Goal: Find specific page/section: Find specific page/section

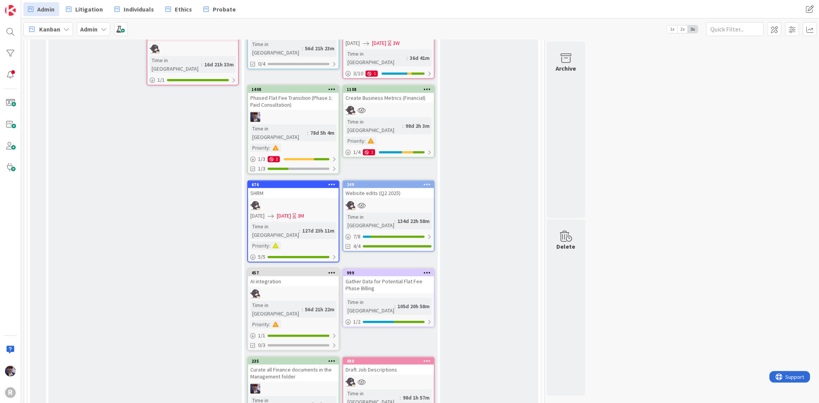
scroll to position [742, 0]
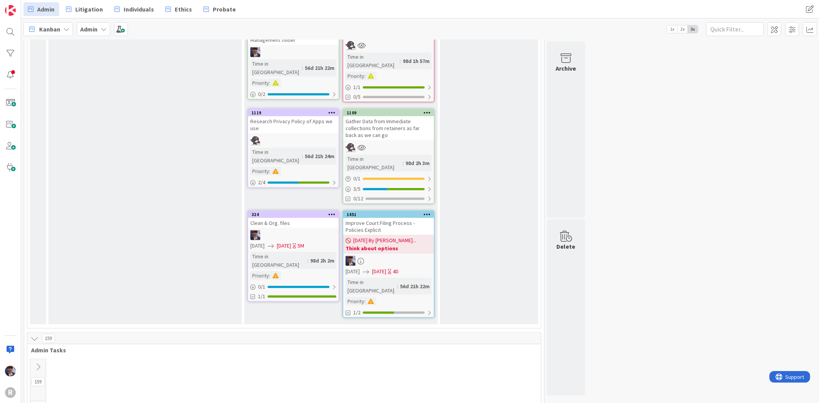
click at [43, 361] on button at bounding box center [37, 367] width 15 height 12
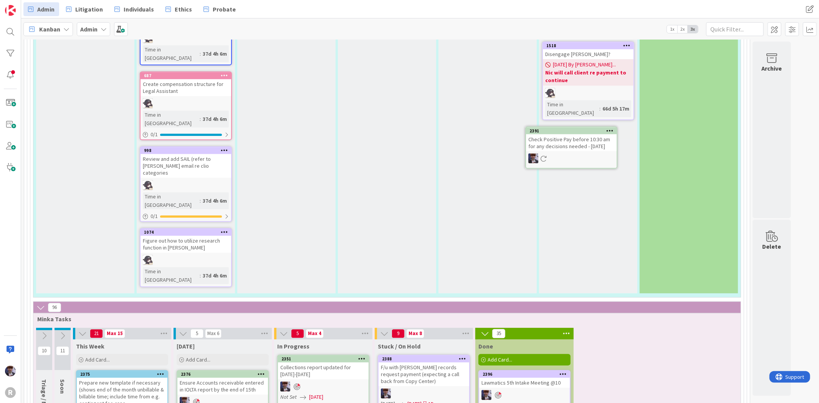
scroll to position [1808, 0]
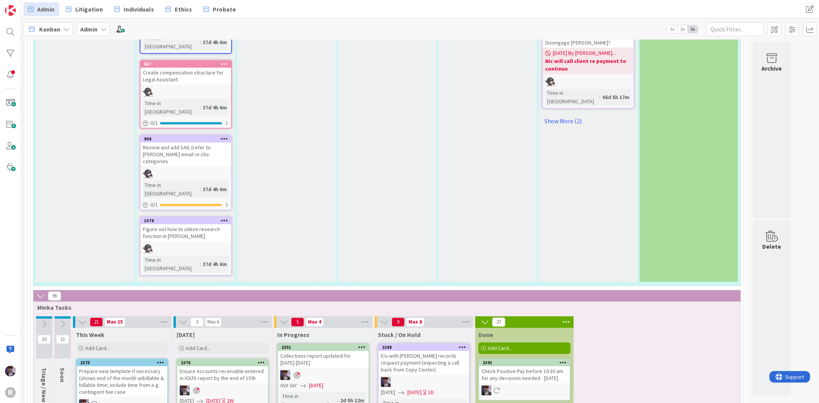
scroll to position [1835, 0]
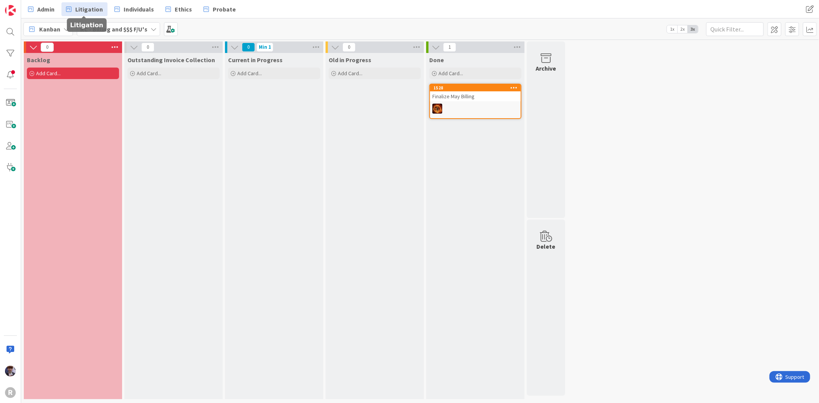
click at [85, 8] on span "Litigation" at bounding box center [89, 9] width 28 height 9
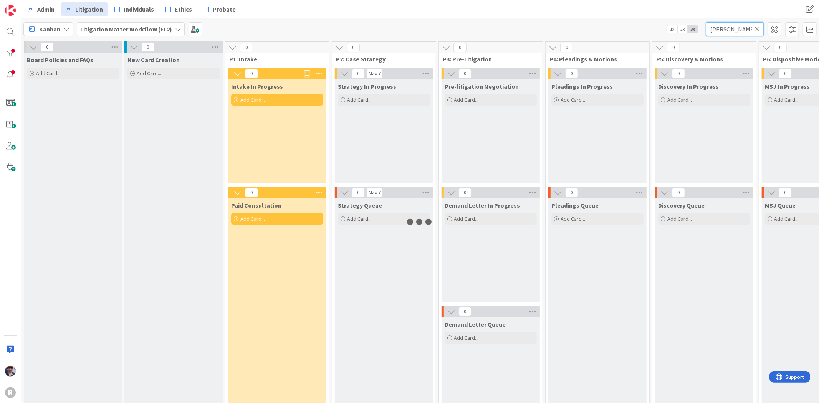
click at [716, 35] on input "[PERSON_NAME]" at bounding box center [735, 29] width 58 height 14
drag, startPoint x: 736, startPoint y: 30, endPoint x: 679, endPoint y: 36, distance: 57.2
click at [680, 36] on div "Kanban Litigation Matter Workflow (FL2) 1x 2x 3x [PERSON_NAME]" at bounding box center [420, 28] width 798 height 21
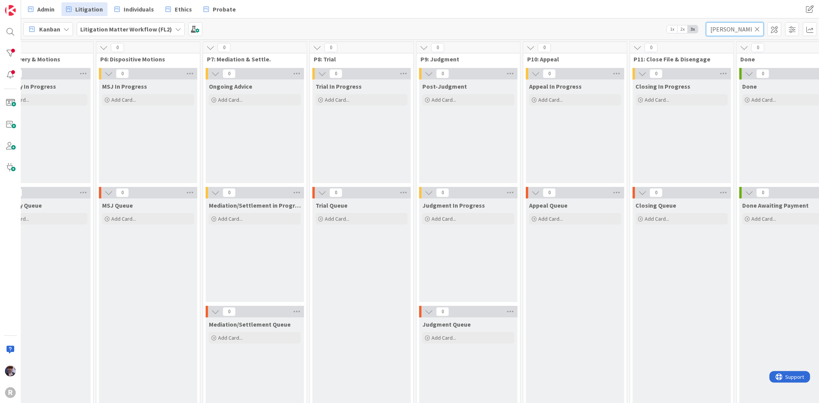
scroll to position [0, 691]
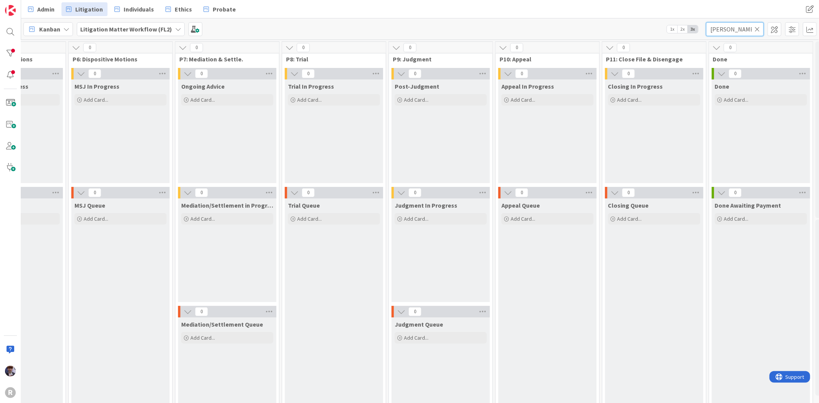
drag, startPoint x: 741, startPoint y: 32, endPoint x: 695, endPoint y: 28, distance: 45.5
click at [695, 28] on div "Kanban Litigation Matter Workflow (FL2) 1x 2x 3x douglas" at bounding box center [420, 28] width 798 height 21
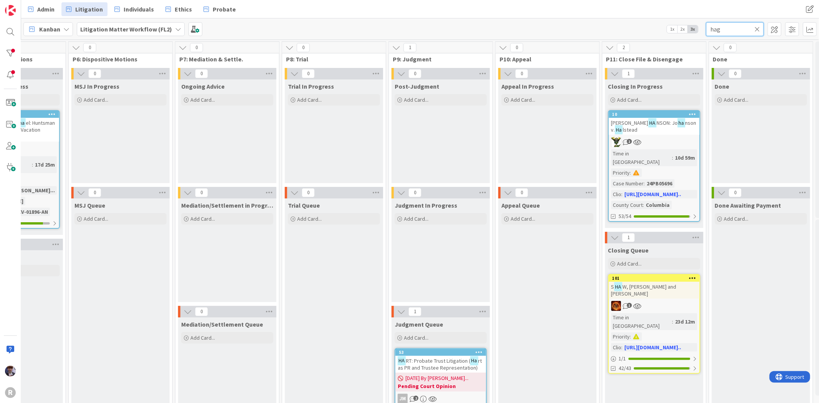
type input "haga"
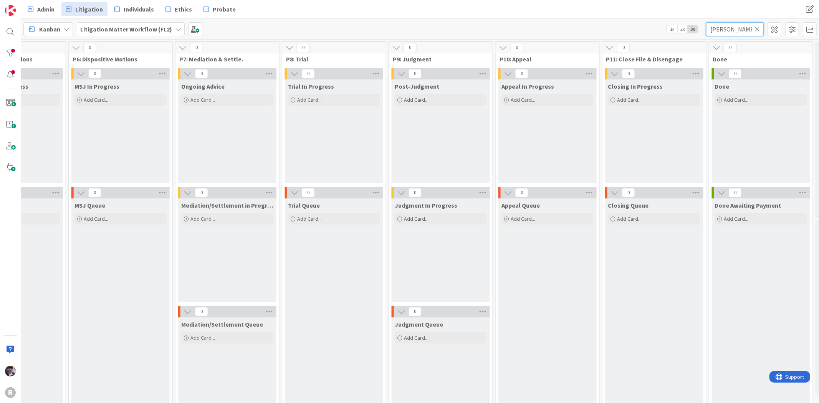
drag, startPoint x: 727, startPoint y: 30, endPoint x: 686, endPoint y: 36, distance: 41.2
click at [686, 36] on div "Kanban Litigation Matter Workflow (FL2) 1x 2x 3x haga" at bounding box center [420, 28] width 798 height 21
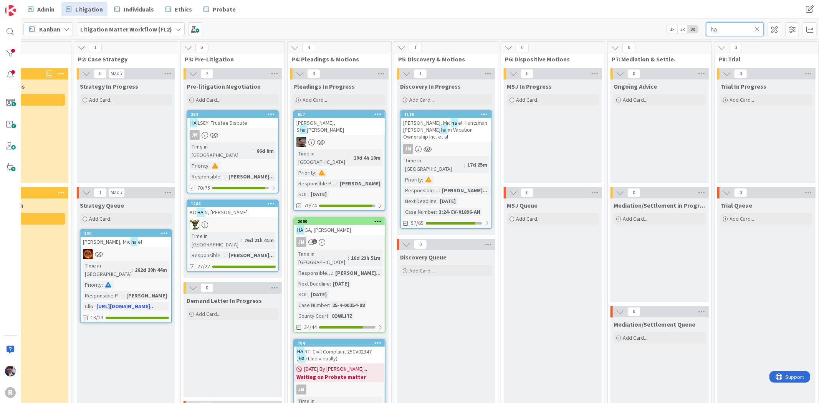
scroll to position [0, 255]
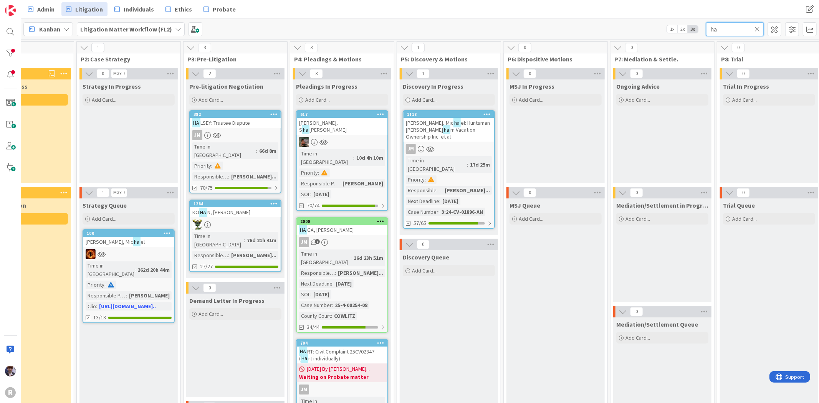
type input "ha"
click at [351, 225] on div "HA GA, Patricia" at bounding box center [342, 230] width 91 height 10
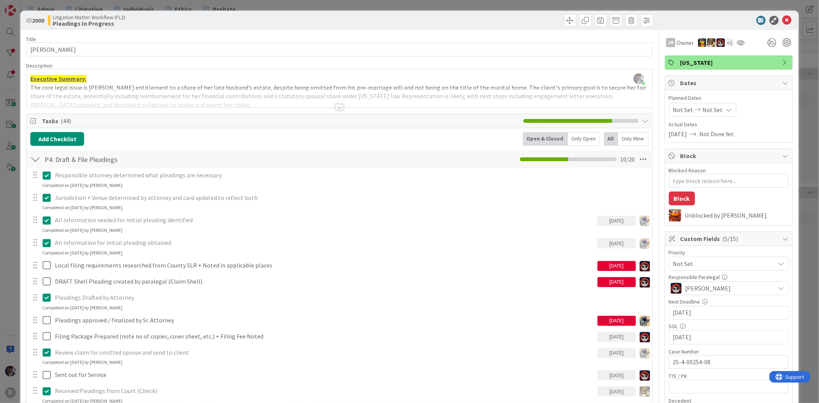
click at [7, 224] on div "ID 2000 Litigation Matter Workflow (FL2) Pleadings In Progress Title 14 / 128 H…" at bounding box center [409, 201] width 819 height 403
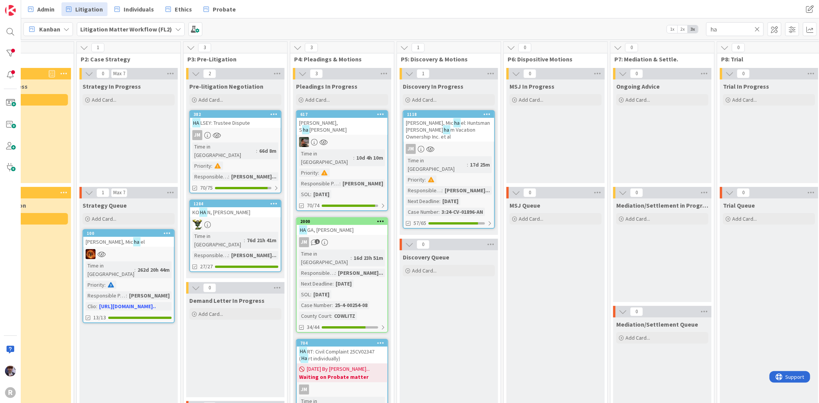
click at [340, 219] on link "2000 HA GA, Patricia JM 1 Time in Column : 16d 23h 51m Responsible Paralegal : …" at bounding box center [342, 275] width 92 height 116
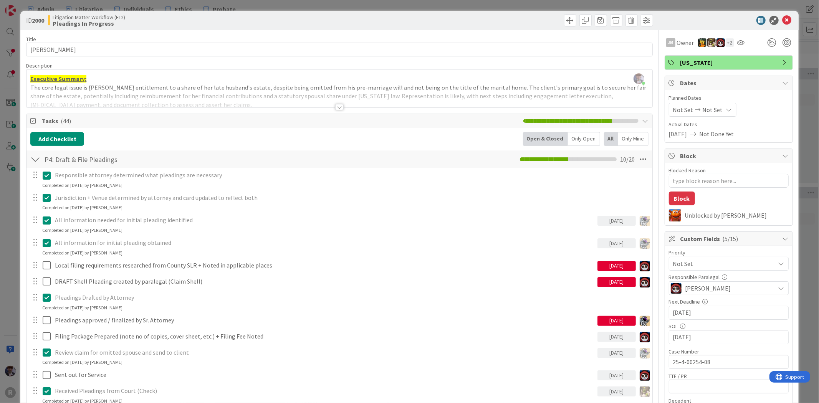
click at [591, 141] on div "Only Open" at bounding box center [584, 139] width 32 height 14
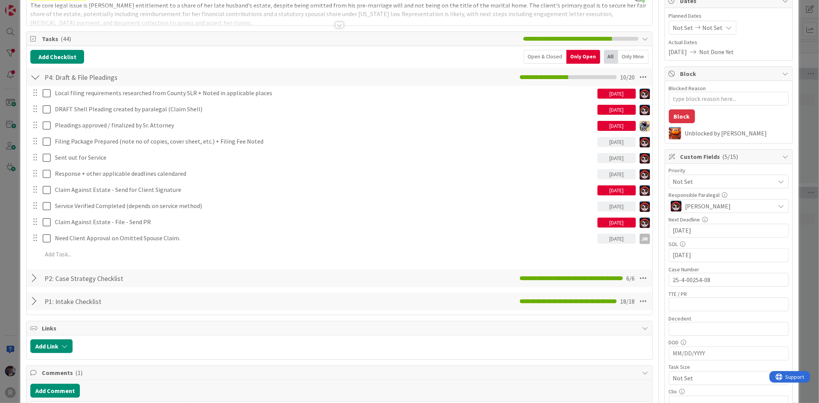
scroll to position [85, 0]
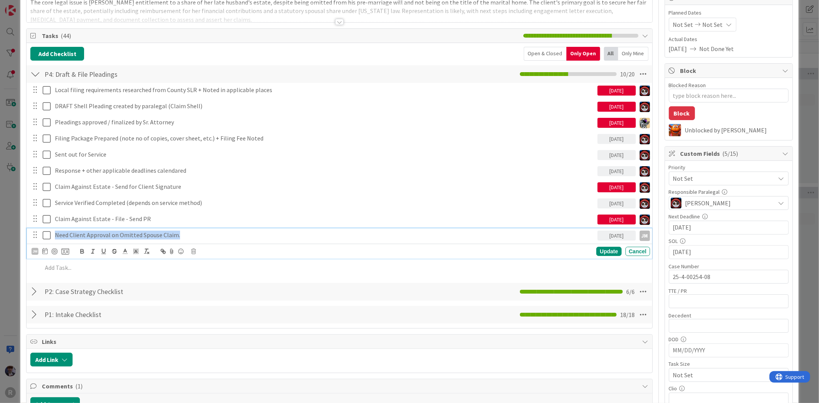
drag, startPoint x: 55, startPoint y: 236, endPoint x: 181, endPoint y: 237, distance: 126.0
click at [181, 237] on p "Need Client Approval on Omitted Spouse Claim." at bounding box center [325, 235] width 540 height 9
click at [185, 235] on p "Need Client Approval on Omitted Spouse Claim." at bounding box center [325, 235] width 540 height 9
drag, startPoint x: 186, startPoint y: 234, endPoint x: 21, endPoint y: 236, distance: 164.8
click at [21, 236] on div "ID 2000 Litigation Matter Workflow (FL2) Pleadings In Progress Title 14 / 128 H…" at bounding box center [409, 333] width 778 height 816
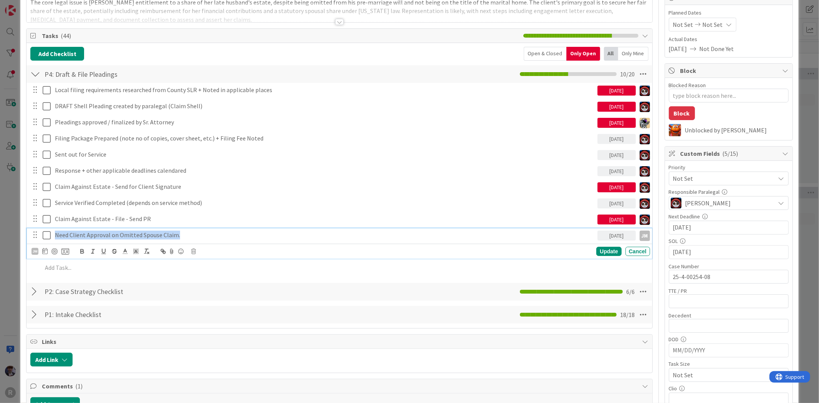
click at [55, 235] on p "Need Client Approval on Omitted Spouse Claim." at bounding box center [325, 235] width 540 height 9
drag, startPoint x: 55, startPoint y: 235, endPoint x: 256, endPoint y: 237, distance: 200.9
click at [256, 237] on p "Need Client Approval on Omitted Spouse Claim." at bounding box center [325, 235] width 540 height 9
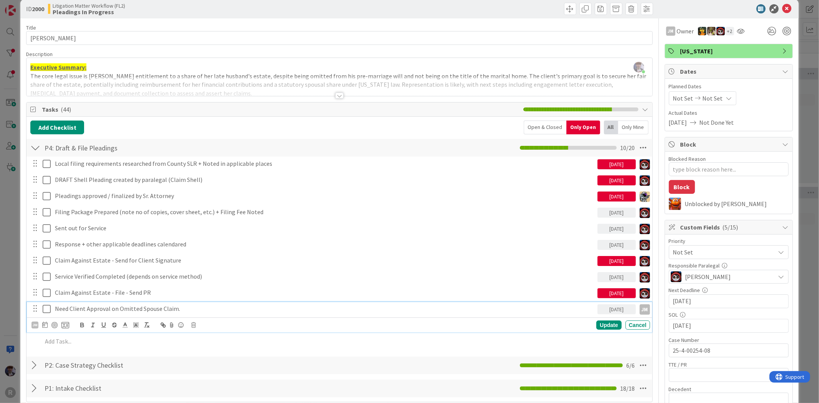
scroll to position [0, 0]
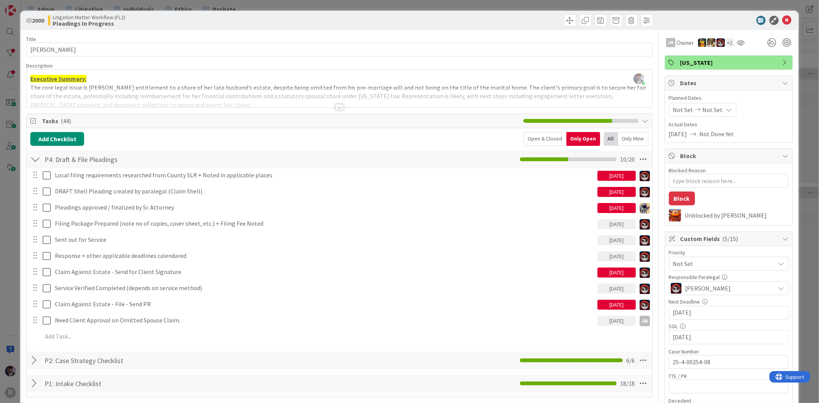
click at [158, 94] on div at bounding box center [340, 98] width 626 height 20
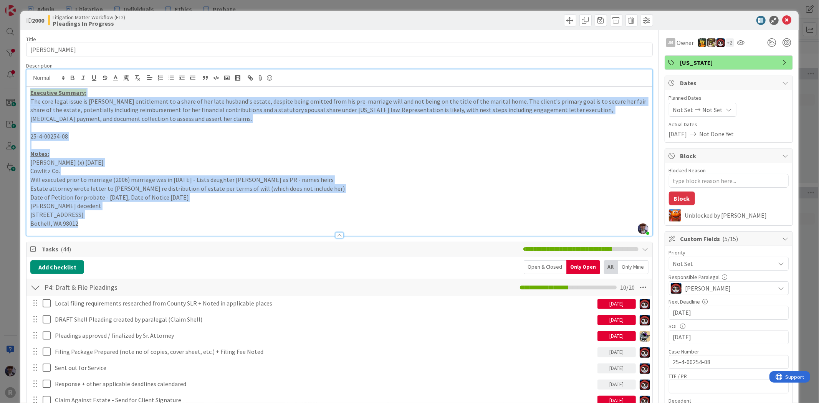
drag, startPoint x: 100, startPoint y: 224, endPoint x: 31, endPoint y: 91, distance: 149.6
click at [31, 91] on div "Executive Summary: The core legal issue is Patricia Haga's entitlement to a sha…" at bounding box center [340, 161] width 626 height 149
click at [45, 129] on p at bounding box center [339, 127] width 618 height 9
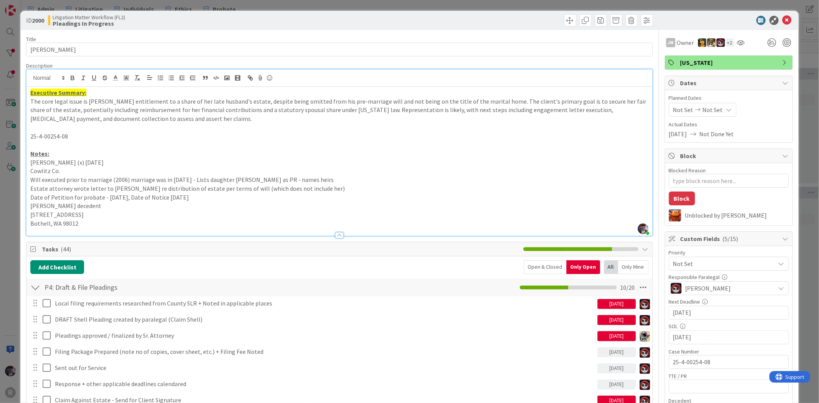
click at [106, 222] on p "Bothell, WA 98012" at bounding box center [339, 223] width 618 height 9
click at [694, 27] on div "ID 2000 Litigation Matter Workflow (FL2) Pleadings In Progress" at bounding box center [409, 20] width 778 height 19
type textarea "x"
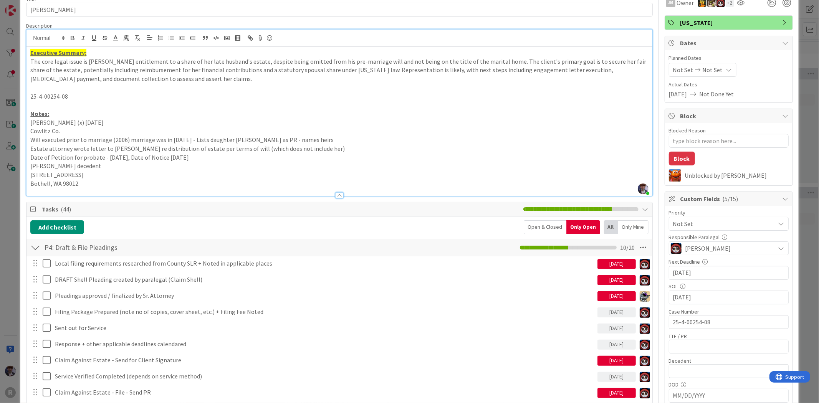
scroll to position [85, 0]
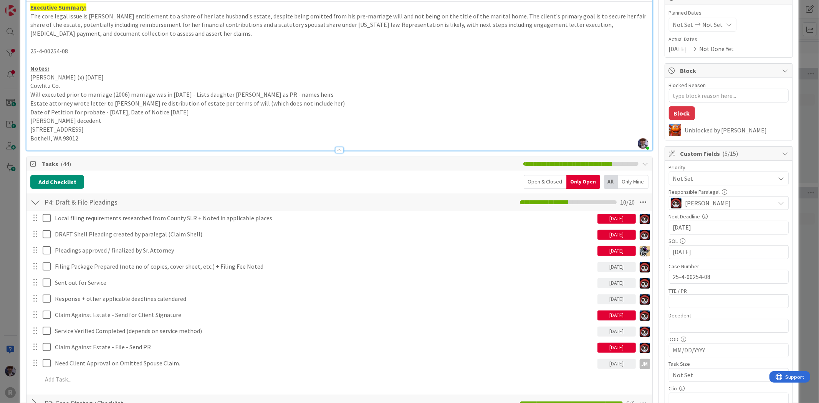
click at [3, 167] on div "ID 2000 Litigation Matter Workflow (FL2) Pleadings In Progress Title 14 / 128 H…" at bounding box center [409, 201] width 819 height 403
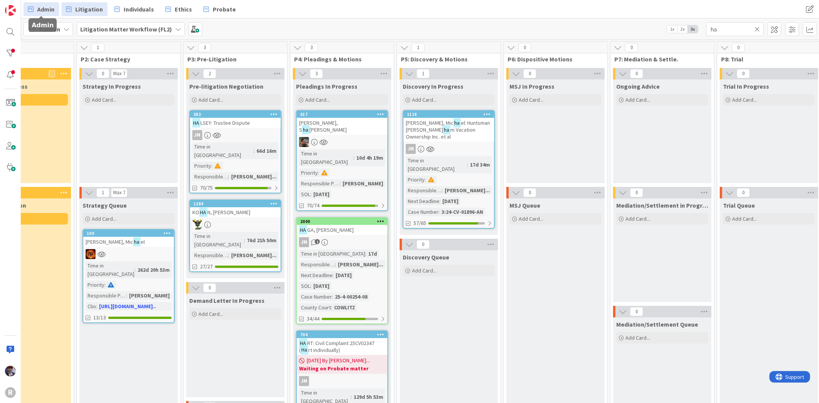
click at [52, 10] on span "Admin" at bounding box center [45, 9] width 17 height 9
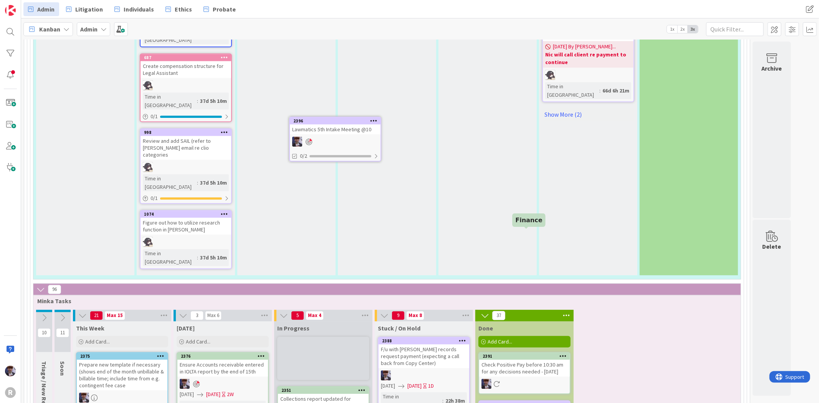
scroll to position [1826, 0]
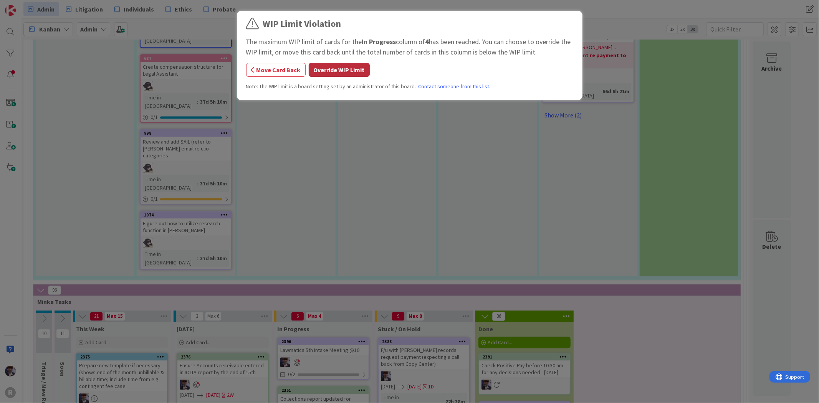
click at [341, 68] on button "Override WIP Limit" at bounding box center [339, 70] width 61 height 14
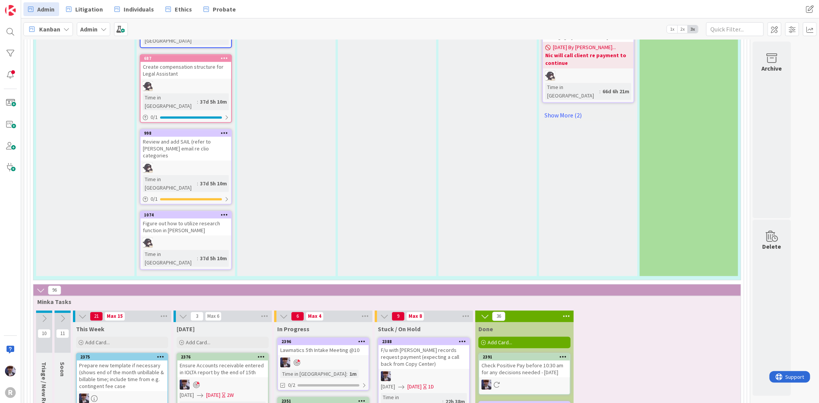
click at [320, 339] on div "2396" at bounding box center [325, 341] width 87 height 5
type textarea "x"
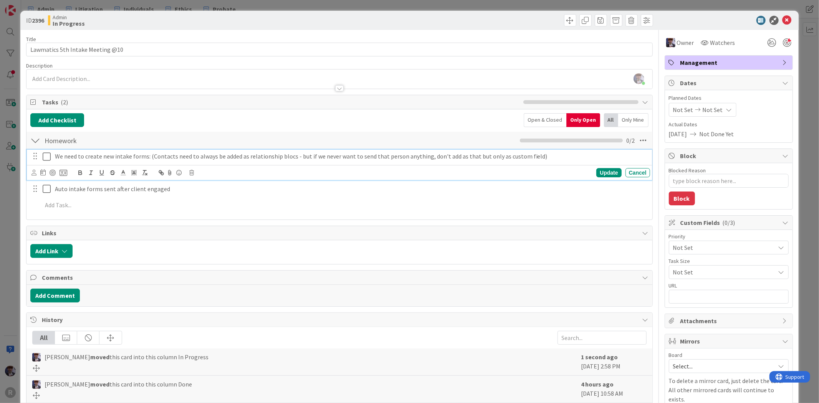
click at [154, 150] on div "We need to create new intake forms: (Contacts need to always be added as relati…" at bounding box center [351, 156] width 598 height 13
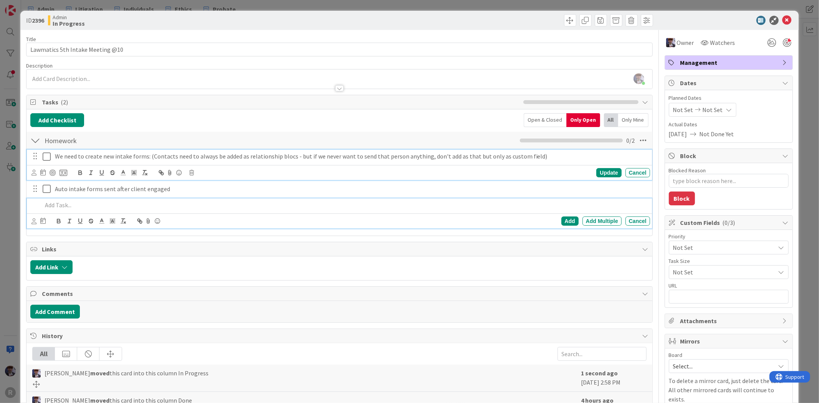
click at [96, 203] on p at bounding box center [344, 205] width 605 height 9
click at [54, 155] on div "We need to create new intake forms: (Contacts need to always be added as relati…" at bounding box center [351, 156] width 598 height 13
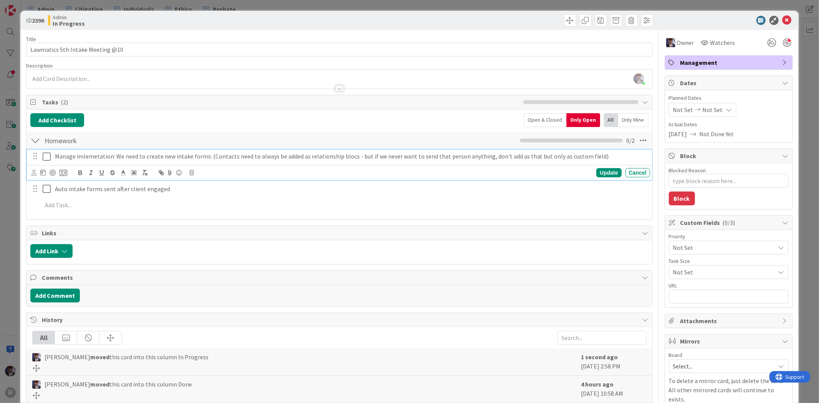
click at [86, 156] on p "Manage imlemetation: We need to create new intake forms: (Contacts need to alwa…" at bounding box center [351, 156] width 592 height 9
click at [604, 159] on p "Manage implementation: We need to create new intake forms: (Contacts need to al…" at bounding box center [351, 156] width 592 height 9
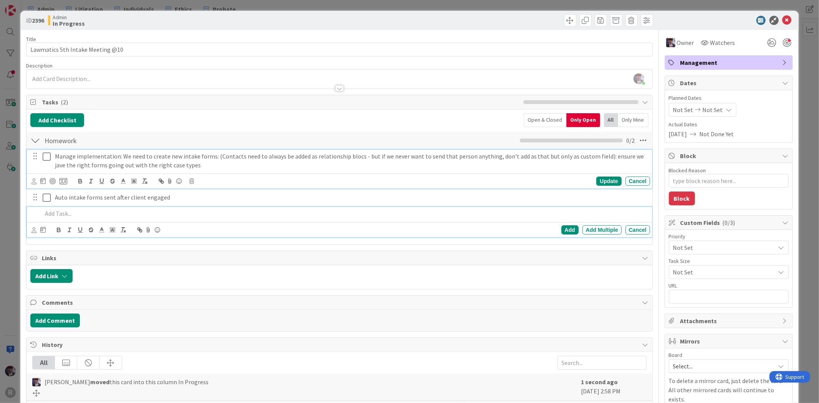
click at [148, 215] on p at bounding box center [344, 213] width 605 height 9
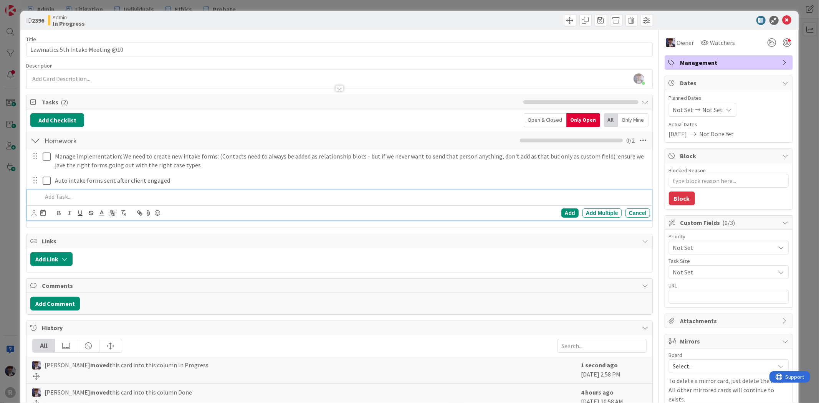
type textarea "x"
click at [21, 232] on div "ID 2396 Admin In Progress Title 32 / 128 Lawmatics 5th Intake Meeting @10 Descr…" at bounding box center [409, 269] width 778 height 516
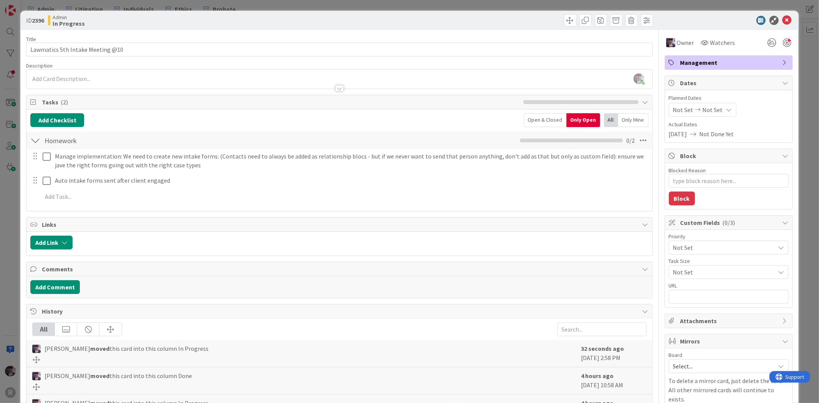
click at [17, 234] on div "ID 2396 Admin In Progress Title 32 / 128 Lawmatics 5th Intake Meeting @10 Descr…" at bounding box center [409, 201] width 819 height 403
